Goal: Navigation & Orientation: Find specific page/section

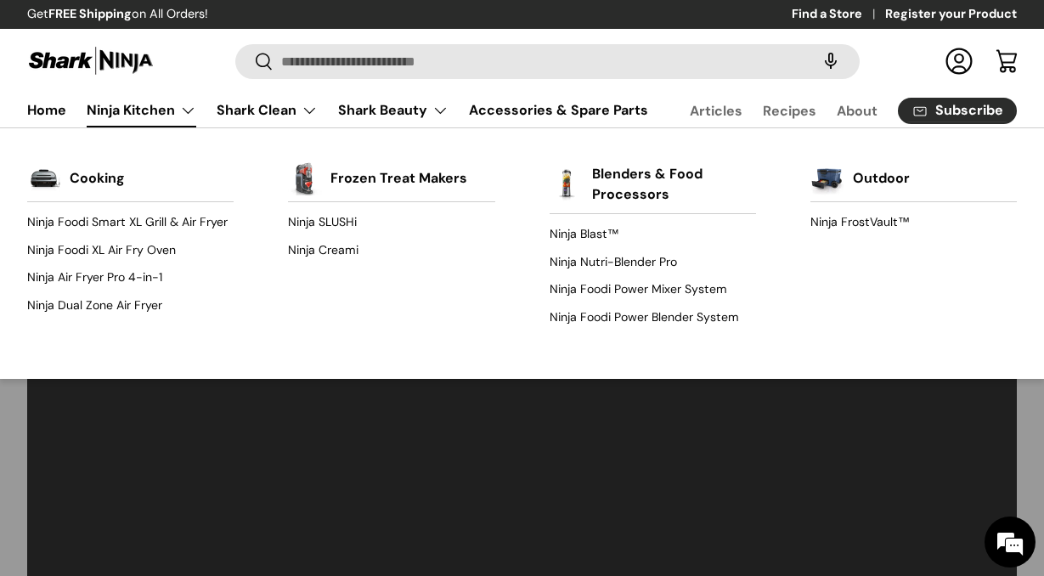
click at [156, 113] on link "Ninja Kitchen" at bounding box center [142, 110] width 110 height 34
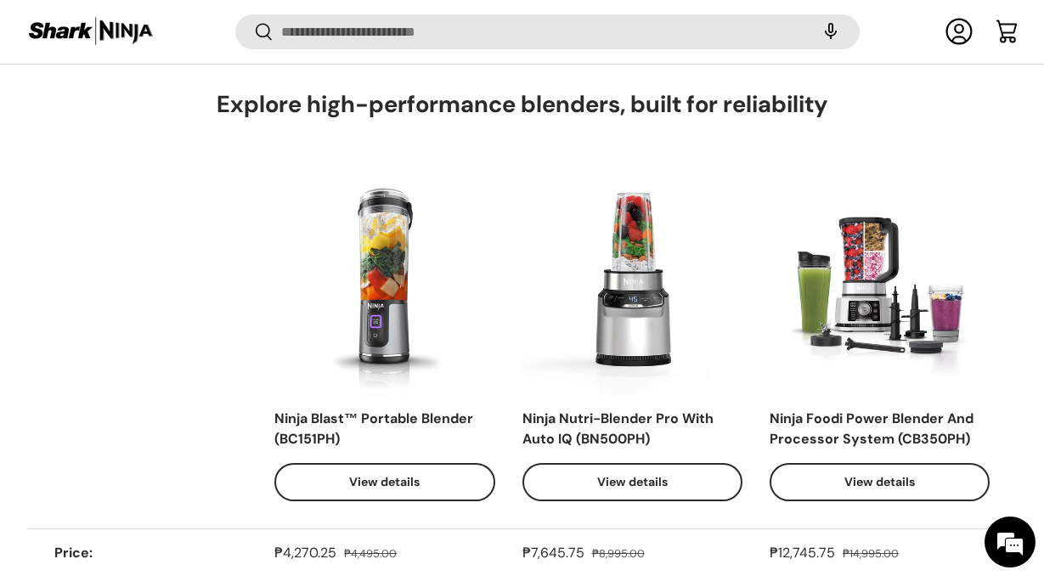
click at [78, 42] on img at bounding box center [90, 31] width 127 height 33
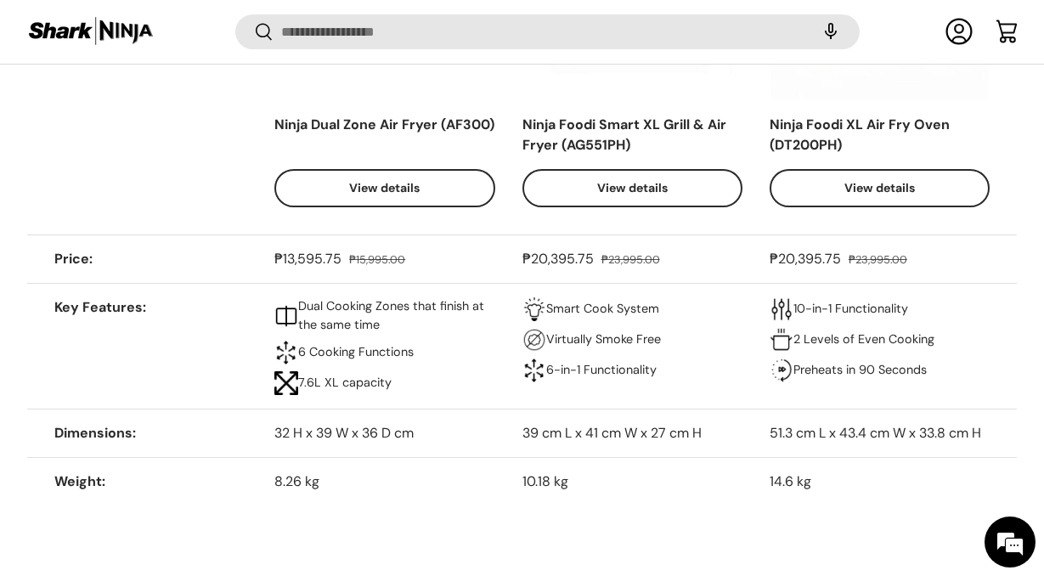
scroll to position [7020, 0]
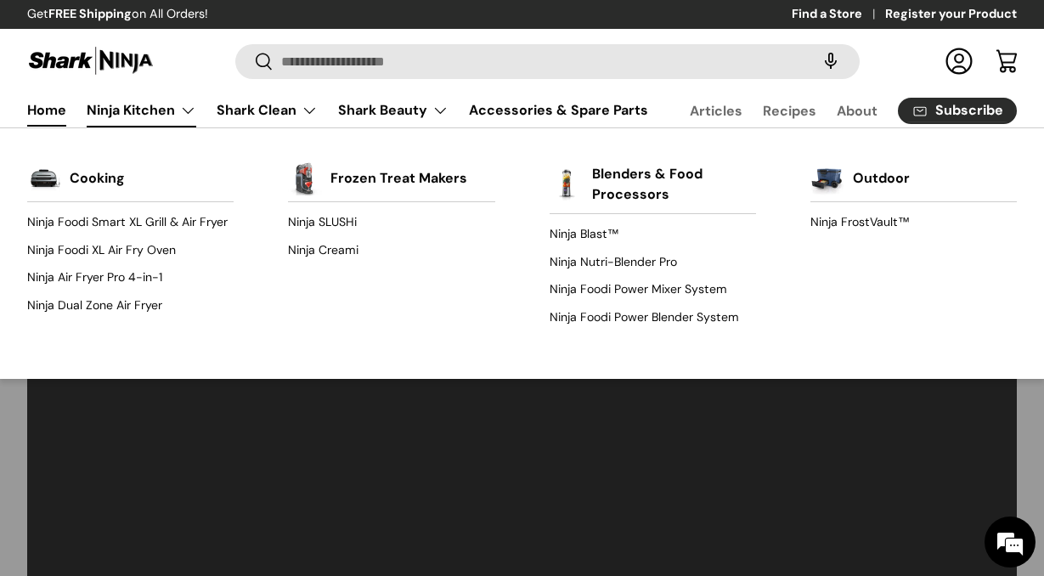
click at [149, 104] on link "Ninja Kitchen" at bounding box center [142, 110] width 110 height 34
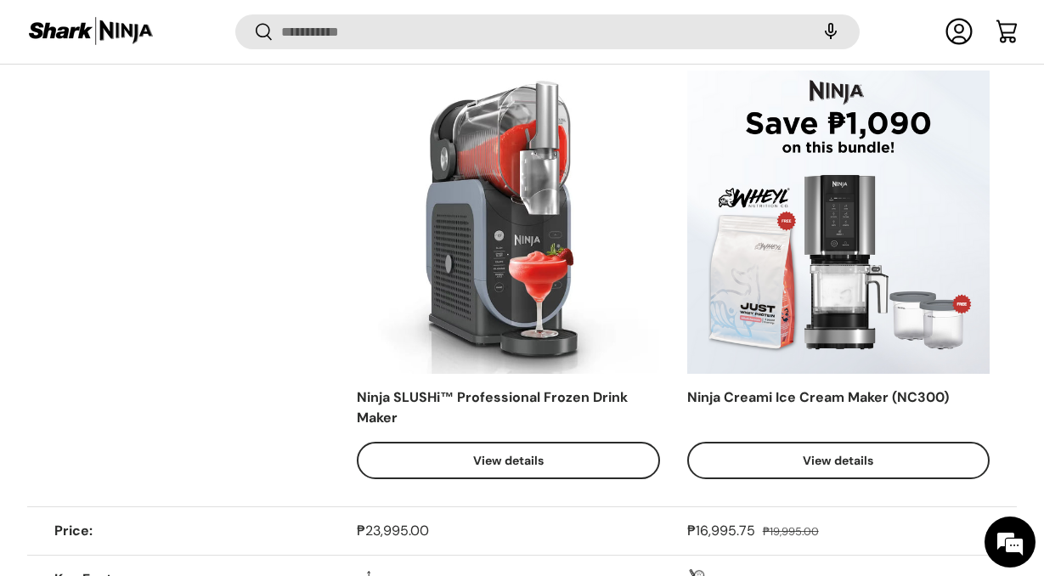
scroll to position [970, 0]
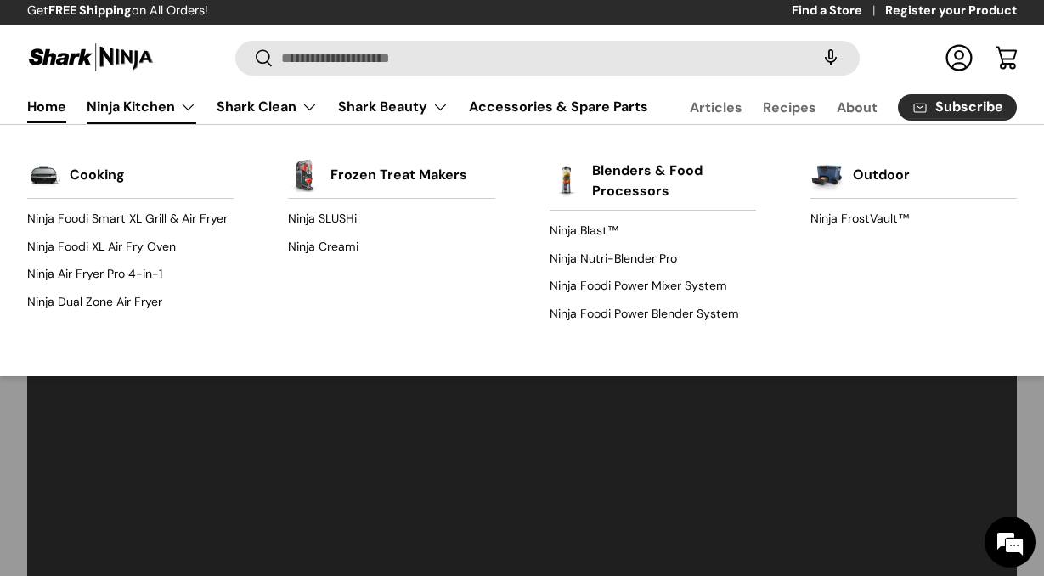
click at [160, 103] on link "Ninja Kitchen" at bounding box center [142, 107] width 110 height 34
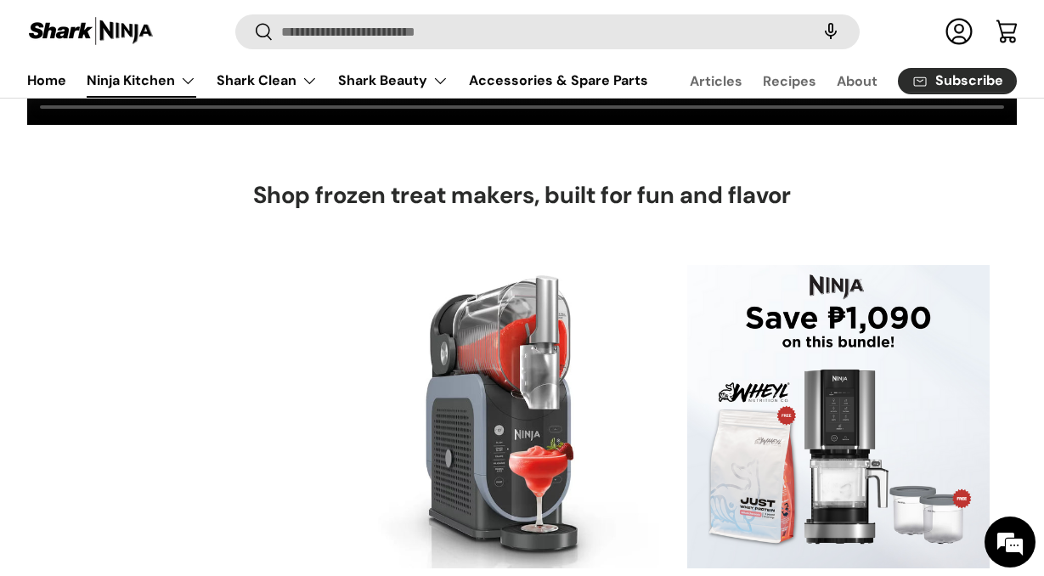
scroll to position [99, 0]
